Goal: Information Seeking & Learning: Understand process/instructions

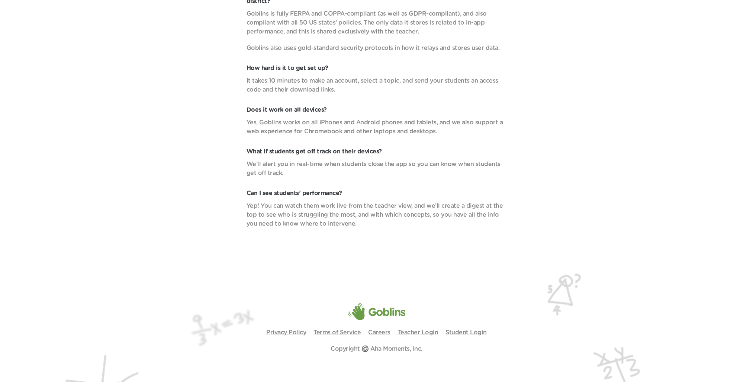
scroll to position [2854, 0]
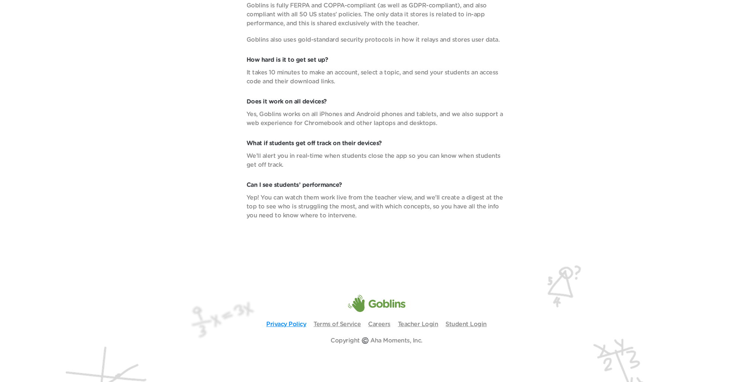
click at [297, 323] on link "Privacy Policy" at bounding box center [286, 324] width 40 height 6
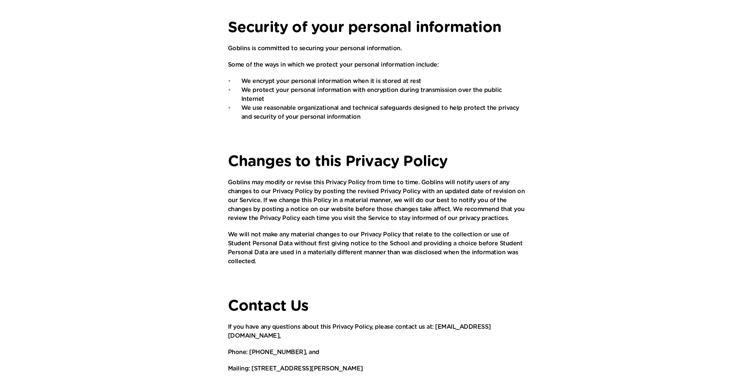
scroll to position [973, 0]
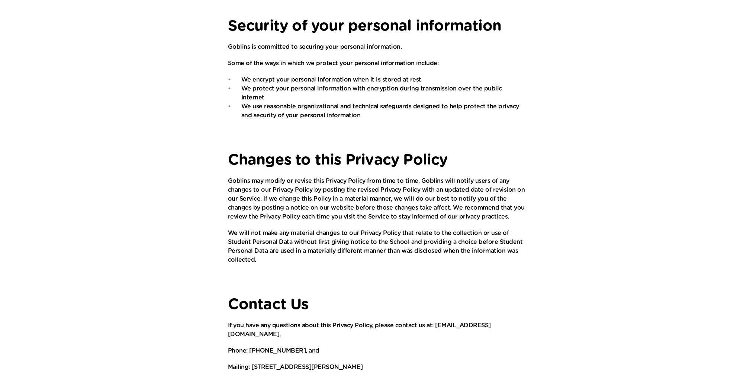
drag, startPoint x: 252, startPoint y: 338, endPoint x: 354, endPoint y: 342, distance: 102.0
click at [354, 362] on p "Mailing: [STREET_ADDRESS][PERSON_NAME]" at bounding box center [377, 366] width 298 height 9
copy p "[STREET_ADDRESS][PERSON_NAME]"
click at [356, 362] on p "Mailing: [STREET_ADDRESS][PERSON_NAME]" at bounding box center [377, 366] width 298 height 9
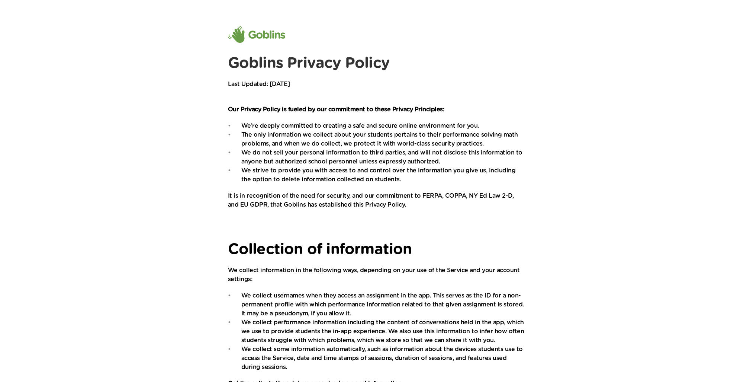
scroll to position [0, 0]
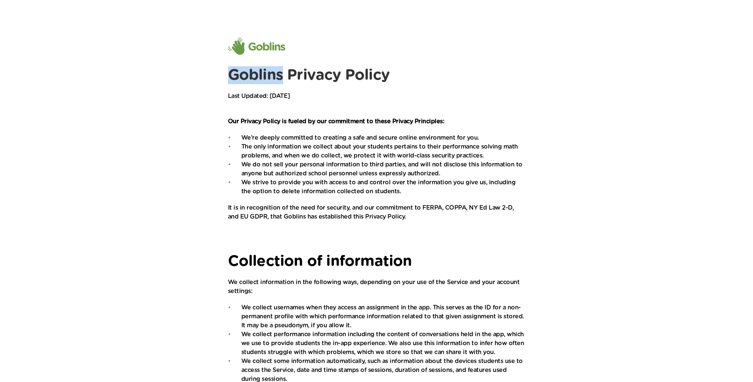
drag, startPoint x: 229, startPoint y: 78, endPoint x: 284, endPoint y: 82, distance: 55.2
click at [284, 82] on h1 "Goblins Privacy Policy" at bounding box center [377, 75] width 298 height 18
copy h1 "Goblins"
click at [278, 77] on h1 "Goblins Privacy Policy" at bounding box center [377, 75] width 298 height 18
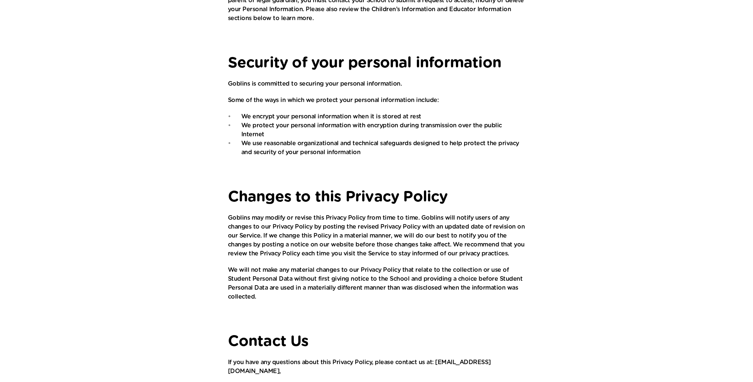
scroll to position [973, 0]
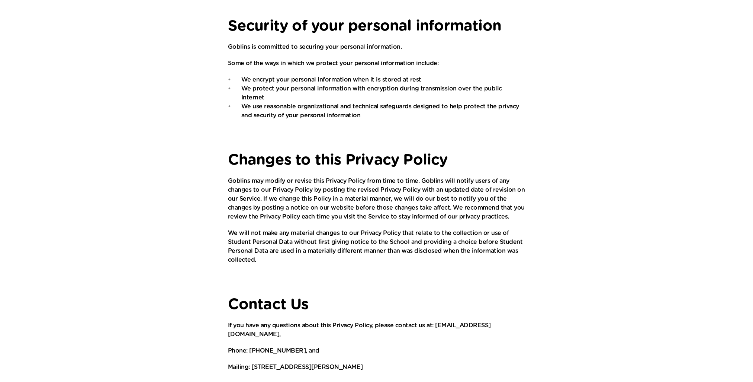
click at [400, 295] on h1 "Contact Us" at bounding box center [377, 304] width 298 height 18
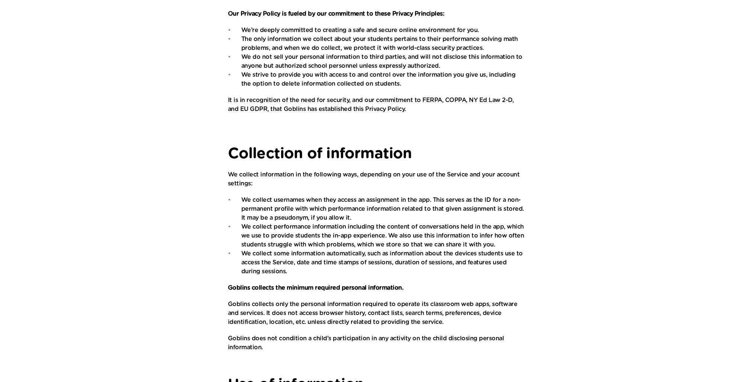
scroll to position [43, 0]
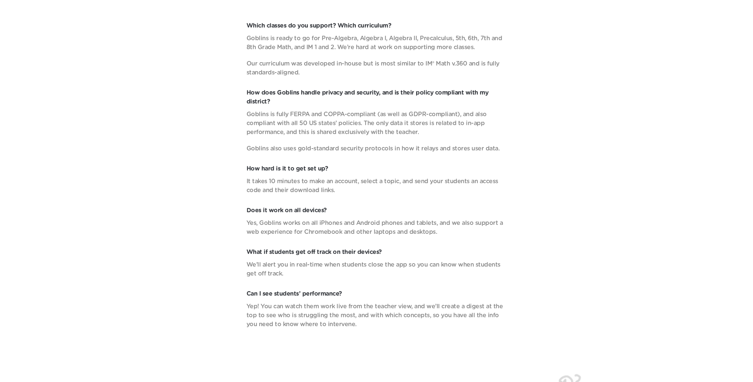
scroll to position [2854, 0]
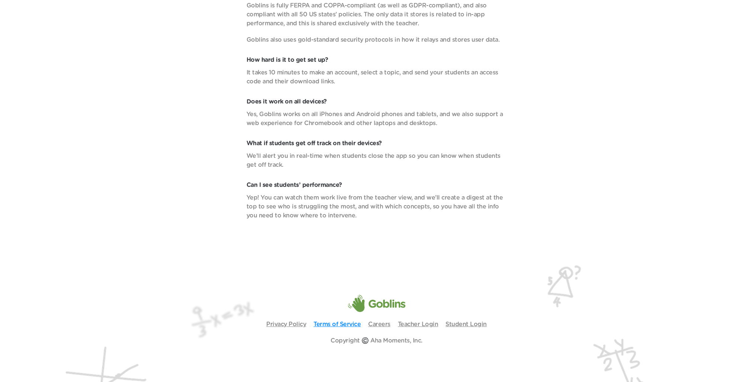
click at [342, 324] on link "Terms of Service" at bounding box center [337, 324] width 47 height 6
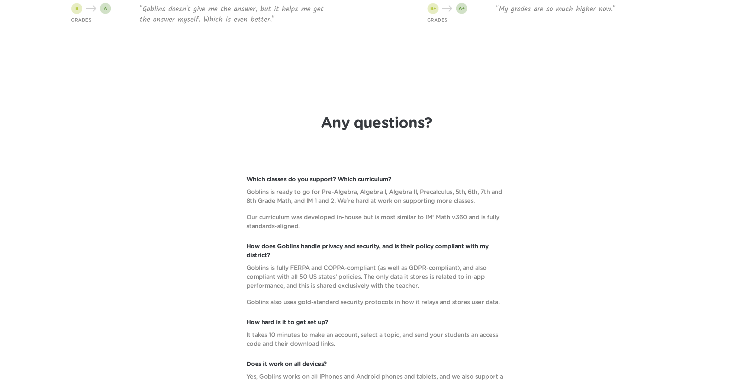
scroll to position [2854, 0]
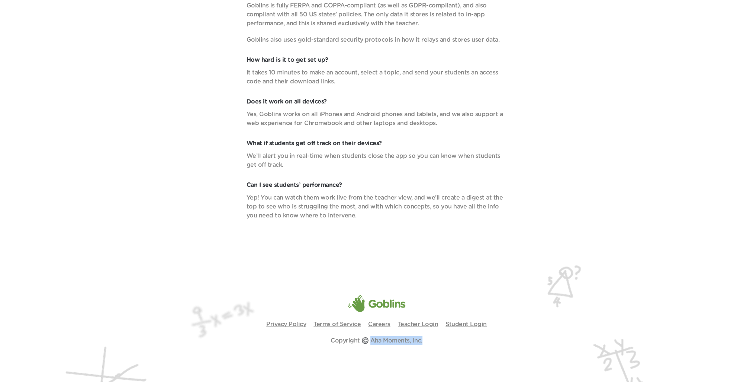
drag, startPoint x: 423, startPoint y: 340, endPoint x: 372, endPoint y: 337, distance: 50.3
click at [372, 337] on div "Copyright ©️ Aha Moments, Inc." at bounding box center [377, 340] width 724 height 9
copy p "Aha Moments, Inc."
click at [544, 257] on img at bounding box center [376, 319] width 753 height 125
click at [337, 323] on link "Terms of Service" at bounding box center [337, 324] width 47 height 6
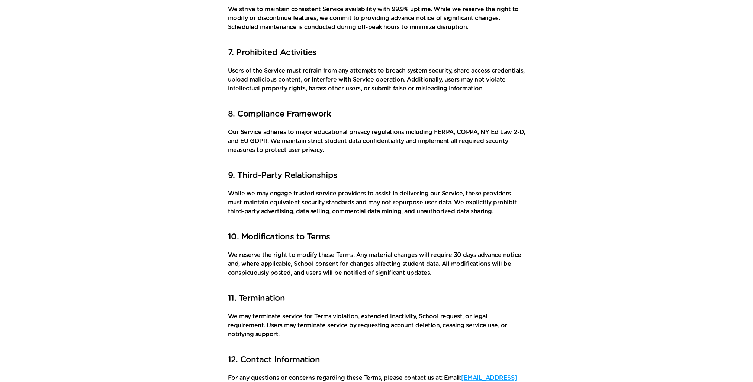
scroll to position [485, 0]
